Goal: Navigation & Orientation: Find specific page/section

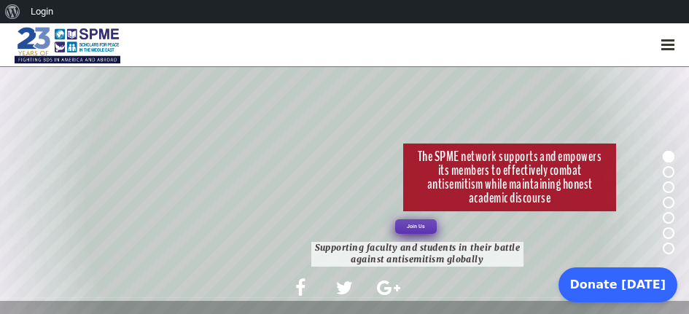
click at [663, 51] on div at bounding box center [667, 45] width 13 height 13
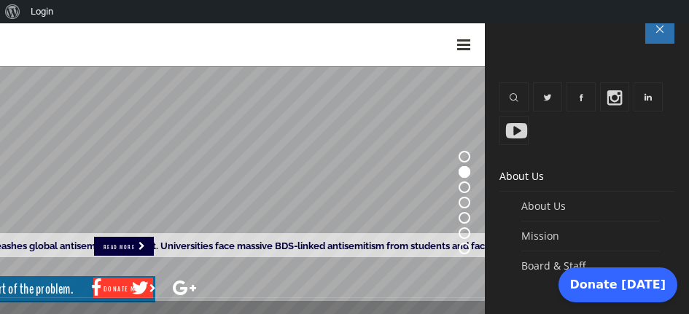
click at [536, 176] on span "About Us" at bounding box center [521, 176] width 44 height 14
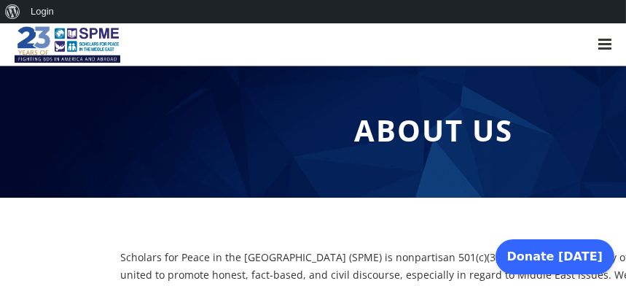
drag, startPoint x: 680, startPoint y: 0, endPoint x: 359, endPoint y: 241, distance: 400.9
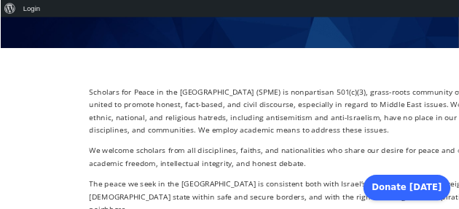
scroll to position [133, 0]
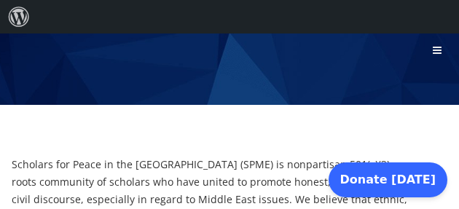
drag, startPoint x: 336, startPoint y: 0, endPoint x: 207, endPoint y: 143, distance: 192.5
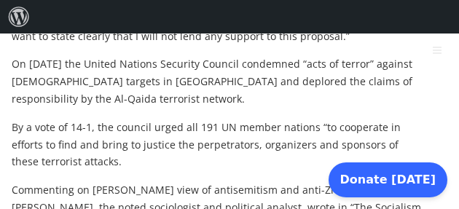
scroll to position [1146, 0]
